Goal: Navigation & Orientation: Find specific page/section

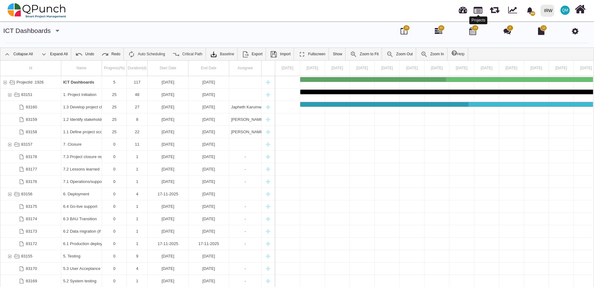
click at [478, 12] on link at bounding box center [477, 9] width 9 height 11
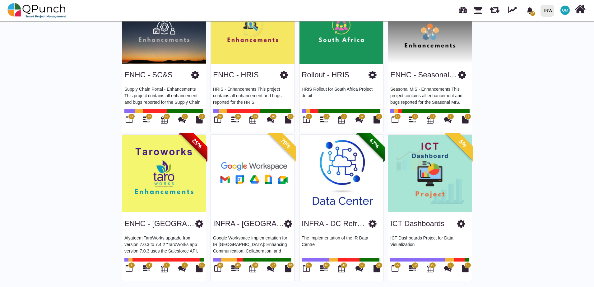
click at [414, 266] on span "32" at bounding box center [414, 265] width 3 height 4
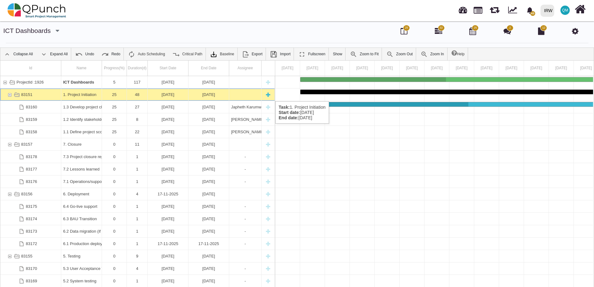
click at [78, 95] on div "1. Project Initiation" at bounding box center [81, 95] width 37 height 12
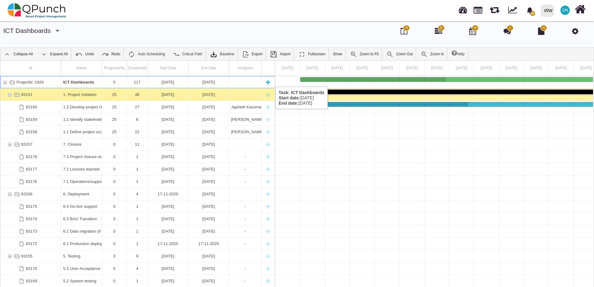
click at [78, 81] on b "ICT Dashboards" at bounding box center [78, 82] width 31 height 5
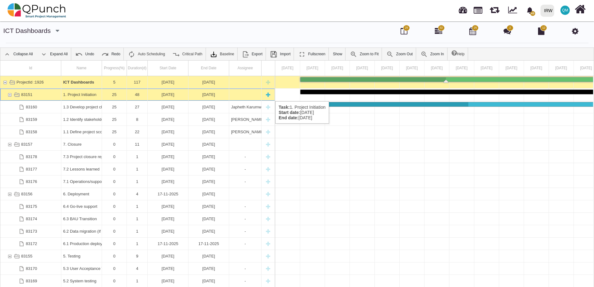
click at [62, 95] on div "1. Project Initiation" at bounding box center [81, 95] width 41 height 12
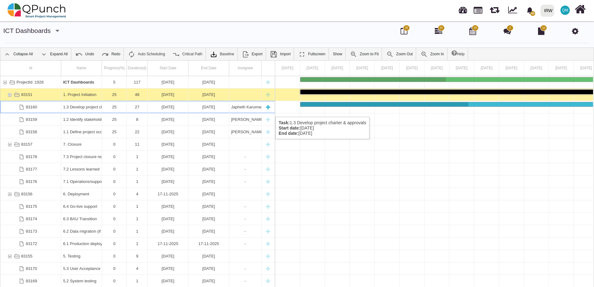
click at [92, 111] on div "1.3 Develop project charter & approvals" at bounding box center [81, 107] width 37 height 12
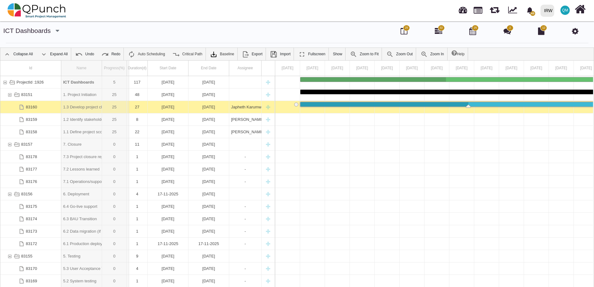
drag, startPoint x: 103, startPoint y: 68, endPoint x: 129, endPoint y: 68, distance: 26.4
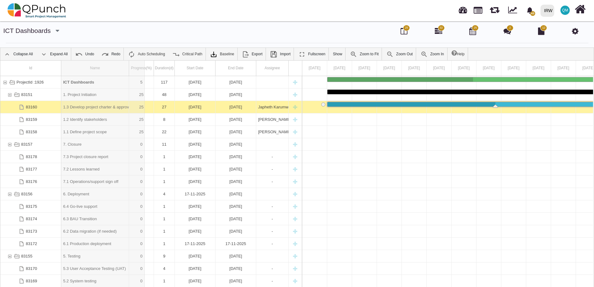
drag, startPoint x: 129, startPoint y: 68, endPoint x: 145, endPoint y: 68, distance: 15.9
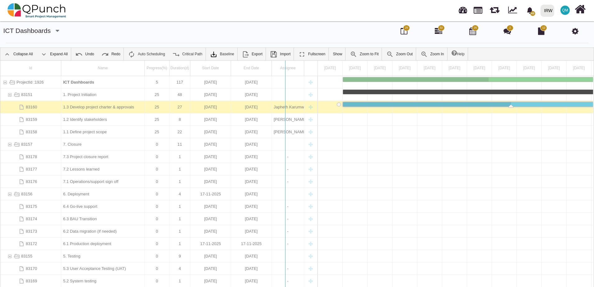
drag, startPoint x: 317, startPoint y: 68, endPoint x: 283, endPoint y: 68, distance: 34.8
